Goal: Information Seeking & Learning: Learn about a topic

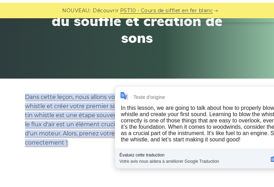
scroll to position [109, 0]
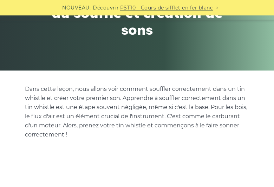
click at [56, 110] on font "Dans cette leçon, nous allons voir comment souffler correctement dans un tin wh…" at bounding box center [136, 112] width 223 height 52
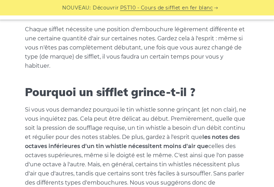
scroll to position [649, 0]
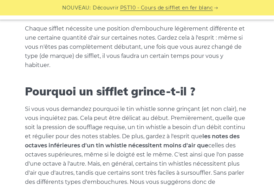
type input "*********"
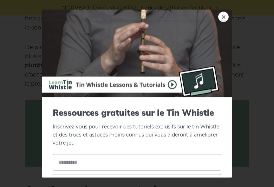
scroll to position [1087, 0]
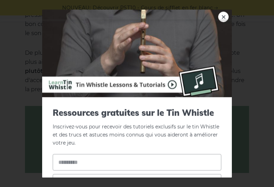
click at [148, 47] on img at bounding box center [137, 53] width 190 height 88
click at [148, 46] on img at bounding box center [137, 53] width 190 height 88
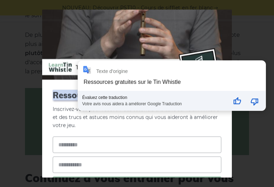
scroll to position [1105, 0]
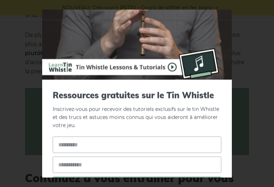
click at [143, 38] on img at bounding box center [137, 36] width 190 height 88
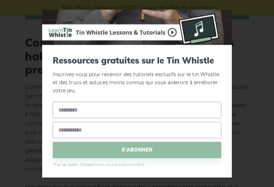
scroll to position [52, 0]
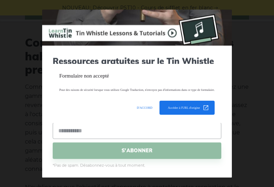
click at [99, 105] on div "D'ACCORD Accéder à l'URL d'origine open_in_new" at bounding box center [137, 109] width 173 height 28
click at [113, 79] on form "Pour des raisons de sécurité lorsque vous utilisez Google Traduction, n'envoyez…" at bounding box center [137, 87] width 173 height 16
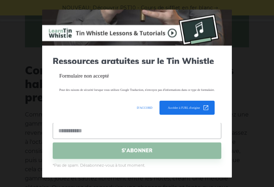
scroll to position [1214, 0]
click at [51, 64] on dialog "Formulaire non accepté Pour des raisons de sécurité lorsque vous utilisez Googl…" at bounding box center [137, 93] width 173 height 59
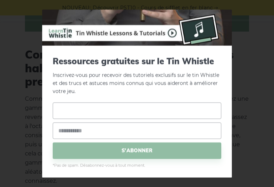
scroll to position [1230, 0]
click at [210, 108] on input "text" at bounding box center [137, 111] width 169 height 17
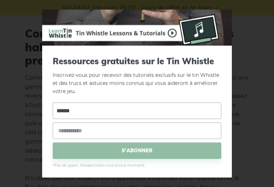
scroll to position [1251, 0]
type input "******"
